Goal: Navigation & Orientation: Find specific page/section

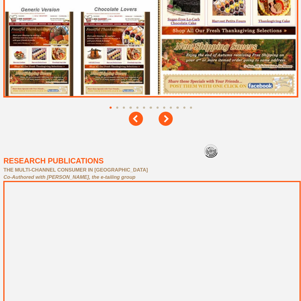
scroll to position [2709, 0]
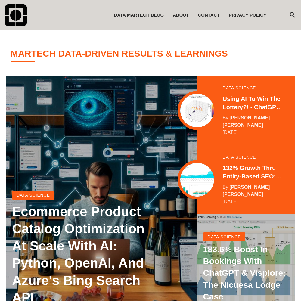
scroll to position [119, 0]
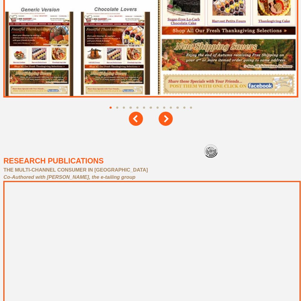
scroll to position [2709, 0]
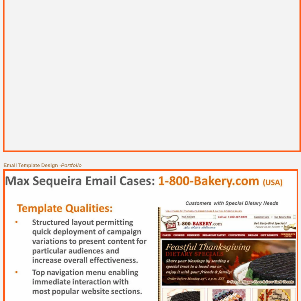
scroll to position [2709, 0]
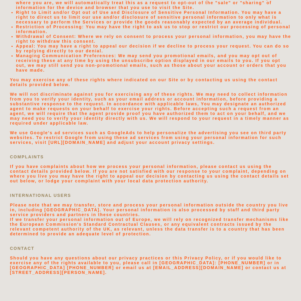
scroll to position [1279, 0]
